Goal: Transaction & Acquisition: Subscribe to service/newsletter

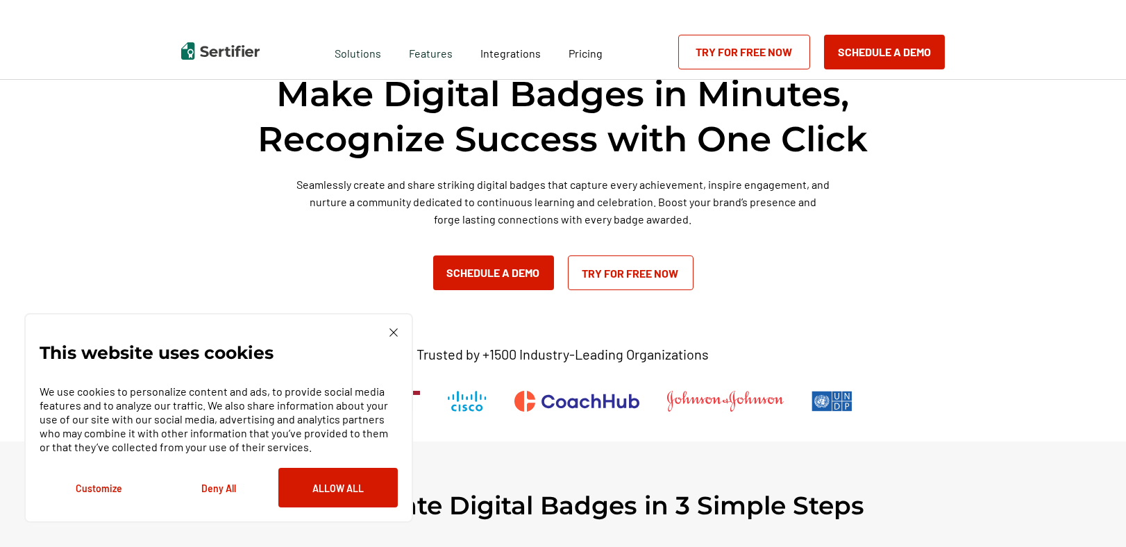
scroll to position [208, 0]
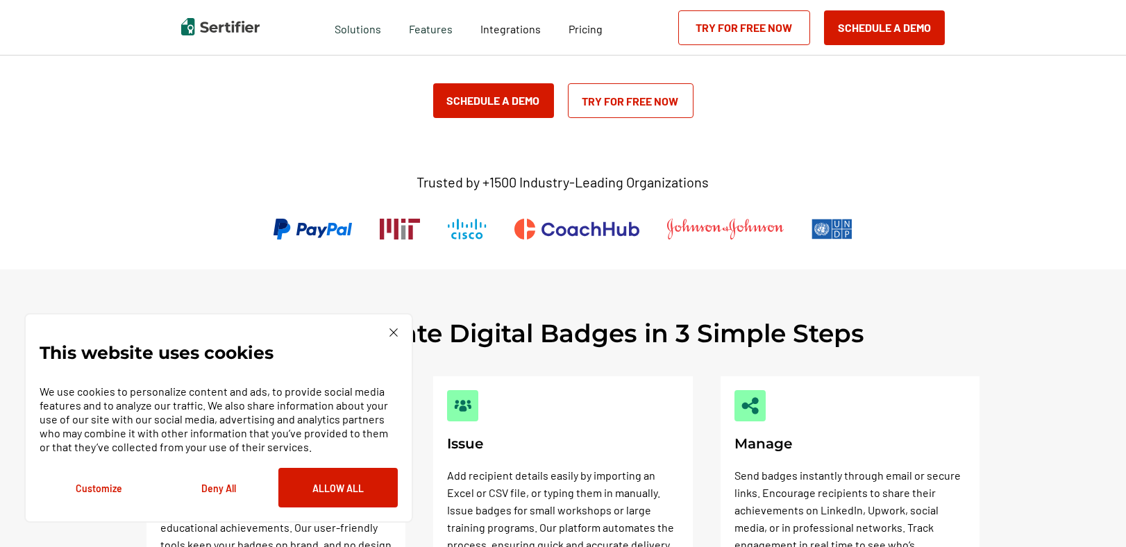
click at [404, 336] on div "This website uses cookies We use cookies to personalize content and ads, to pro…" at bounding box center [218, 418] width 389 height 210
click at [390, 335] on img at bounding box center [393, 332] width 8 height 8
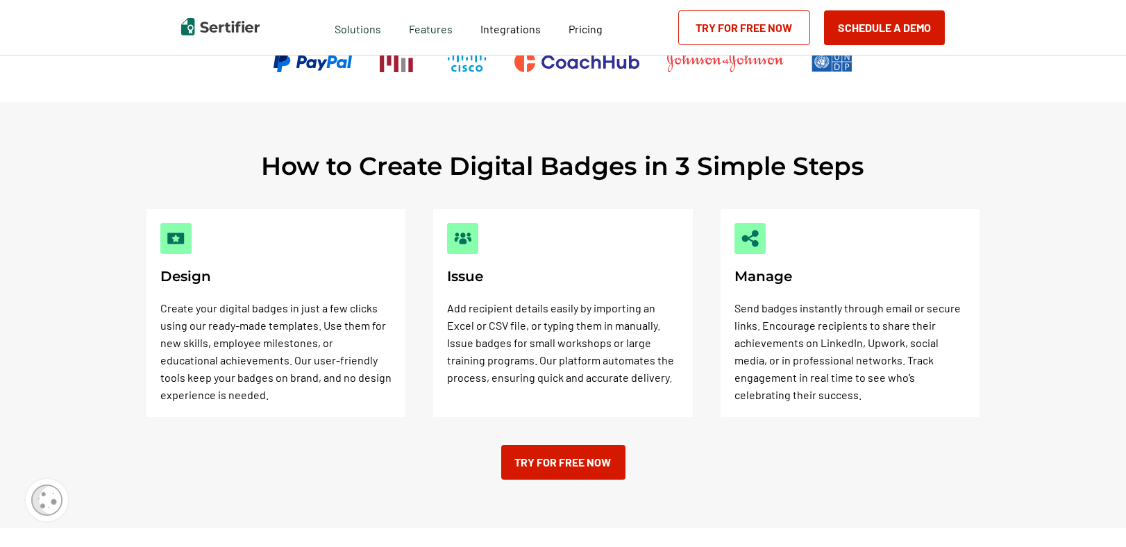
scroll to position [555, 0]
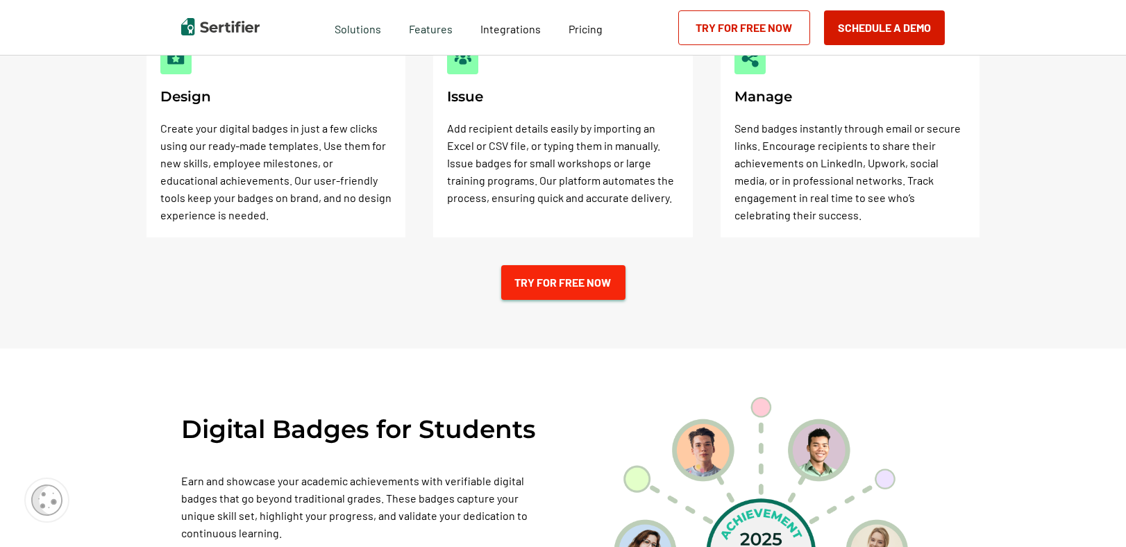
click at [573, 283] on link "Try for Free Now" at bounding box center [563, 282] width 124 height 35
